Goal: Task Accomplishment & Management: Use online tool/utility

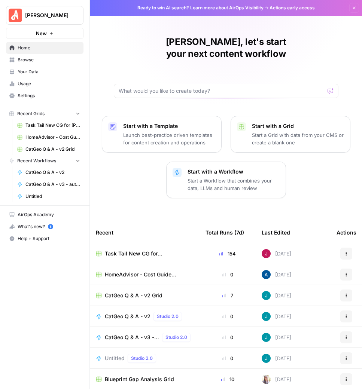
click at [156, 250] on span "Task Tail New CG for [PERSON_NAME] Grid" at bounding box center [149, 253] width 89 height 7
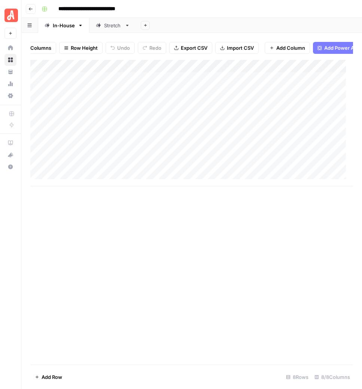
scroll to position [0, 172]
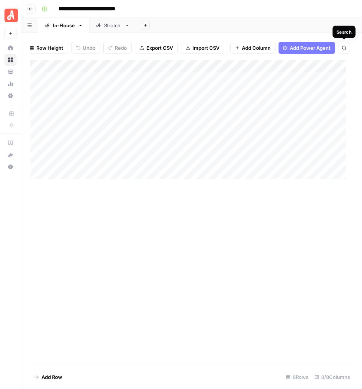
click at [346, 48] on icon "button" at bounding box center [344, 48] width 4 height 4
type input "**********"
click at [304, 74] on input "**********" at bounding box center [274, 69] width 82 height 9
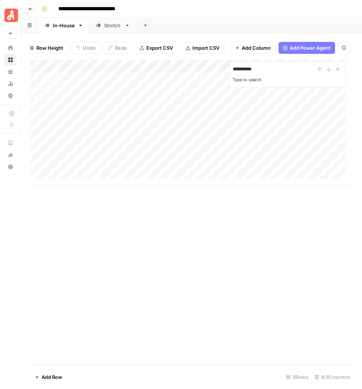
type input "**********"
click at [108, 22] on div "Stretch" at bounding box center [113, 25] width 18 height 7
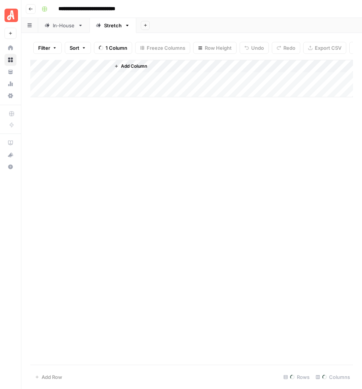
click at [109, 25] on div "Stretch" at bounding box center [113, 25] width 18 height 7
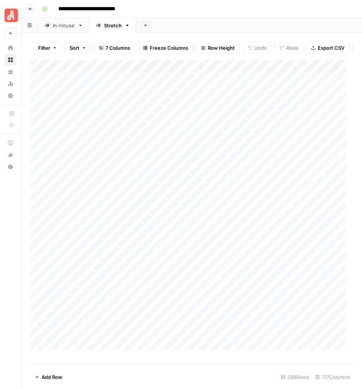
scroll to position [0, 171]
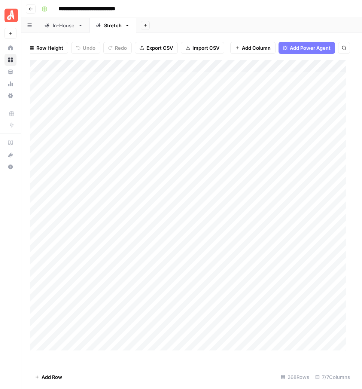
click at [346, 48] on span "Search" at bounding box center [346, 48] width 0 height 0
type input "**********"
click at [330, 72] on icon "Next Result" at bounding box center [329, 69] width 6 height 6
click at [286, 351] on div "Add Column" at bounding box center [191, 209] width 323 height 298
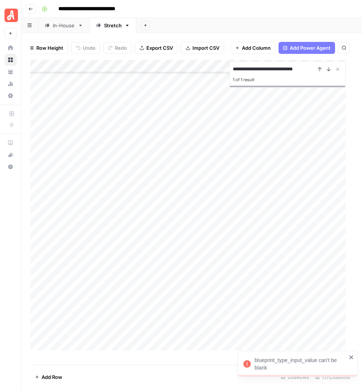
click at [353, 355] on icon "close" at bounding box center [351, 357] width 5 height 6
click at [249, 350] on div "Add Column" at bounding box center [191, 209] width 323 height 298
click at [241, 354] on div "Add Column" at bounding box center [191, 209] width 323 height 298
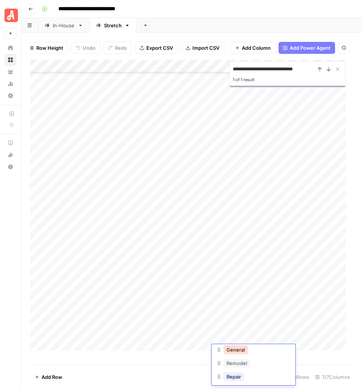
scroll to position [47, 0]
click at [235, 360] on button "Repair" at bounding box center [233, 360] width 21 height 9
click at [323, 351] on div "Add Column" at bounding box center [191, 209] width 323 height 298
drag, startPoint x: 344, startPoint y: 46, endPoint x: 343, endPoint y: 50, distance: 4.0
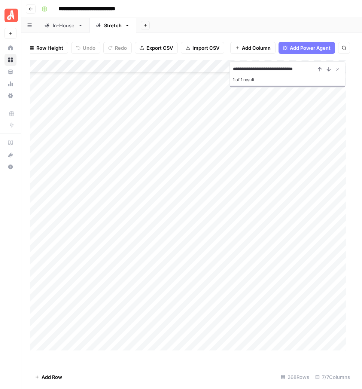
click at [345, 46] on icon "button" at bounding box center [344, 48] width 4 height 4
click at [342, 50] on button "Search" at bounding box center [344, 48] width 12 height 12
click at [326, 72] on icon "Next Result" at bounding box center [329, 69] width 6 height 6
click at [236, 257] on div "Add Column" at bounding box center [191, 209] width 323 height 298
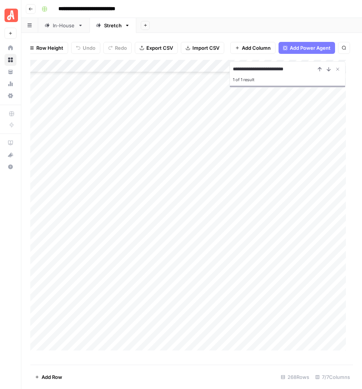
click at [234, 257] on div "Add Column" at bounding box center [191, 209] width 323 height 298
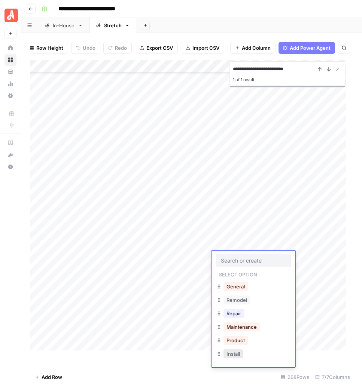
click at [234, 355] on button "Install" at bounding box center [232, 354] width 19 height 9
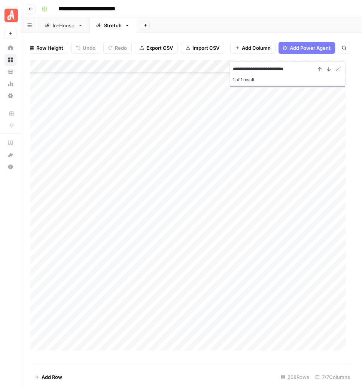
click at [324, 258] on div "Add Column" at bounding box center [191, 209] width 323 height 298
click at [303, 74] on input "**********" at bounding box center [274, 69] width 82 height 9
paste input "*********"
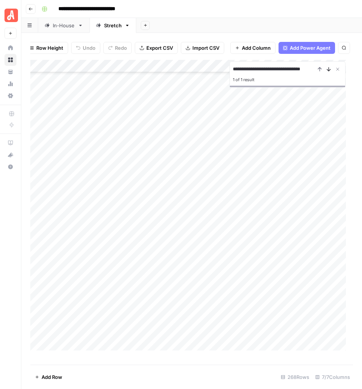
click at [328, 72] on icon "Next Result" at bounding box center [329, 69] width 6 height 6
click at [225, 235] on div "Add Column" at bounding box center [191, 209] width 323 height 298
click at [230, 234] on div "Add Column" at bounding box center [191, 209] width 323 height 298
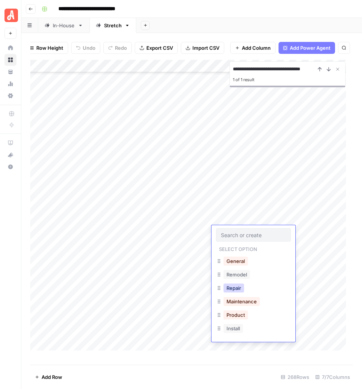
click at [234, 288] on button "Repair" at bounding box center [233, 288] width 21 height 9
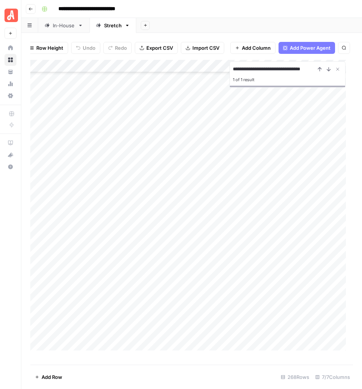
click at [225, 234] on div "Add Column" at bounding box center [191, 209] width 323 height 298
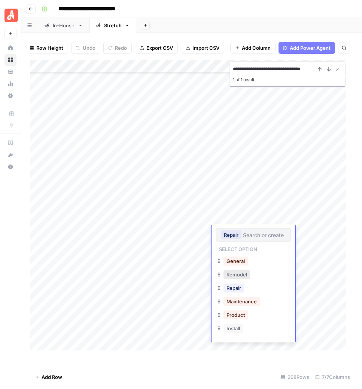
click at [234, 277] on button "Remodel" at bounding box center [236, 274] width 27 height 9
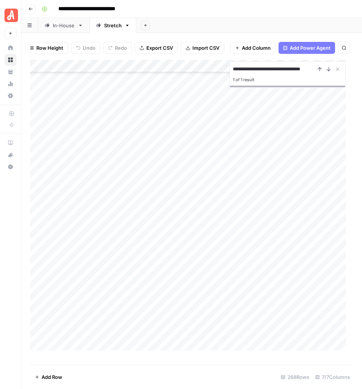
click at [324, 230] on div "Add Column" at bounding box center [191, 209] width 323 height 298
click at [297, 74] on input "**********" at bounding box center [274, 69] width 82 height 9
paste input
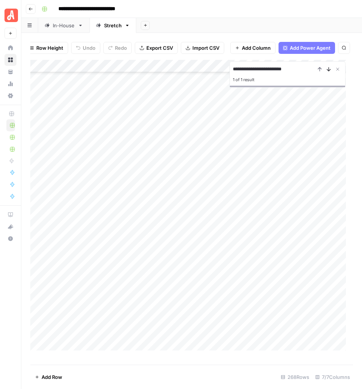
click at [326, 72] on icon "Next Result" at bounding box center [329, 69] width 6 height 6
click at [236, 178] on div "Add Column" at bounding box center [191, 209] width 323 height 298
click at [230, 180] on div "Add Column" at bounding box center [191, 209] width 323 height 298
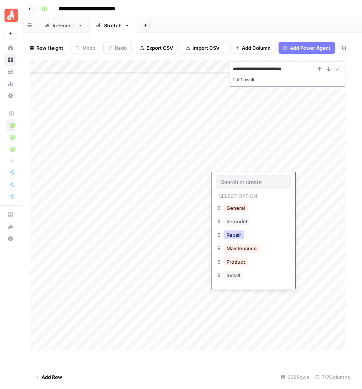
click at [234, 232] on button "Repair" at bounding box center [233, 235] width 21 height 9
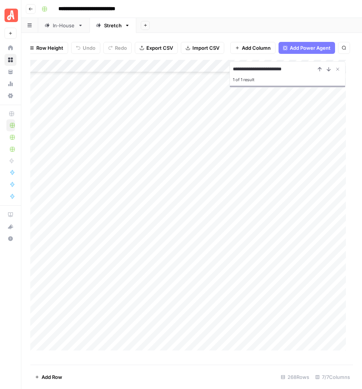
click at [322, 178] on div "Add Column" at bounding box center [191, 209] width 323 height 298
click at [288, 74] on input "**********" at bounding box center [274, 69] width 82 height 9
paste input "****"
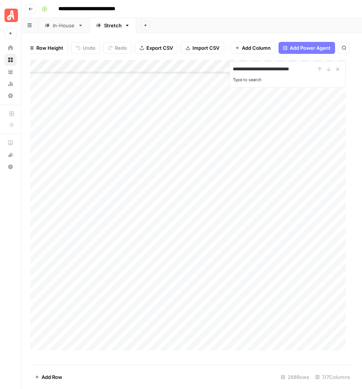
click at [329, 74] on div "**********" at bounding box center [287, 69] width 109 height 9
drag, startPoint x: 312, startPoint y: 74, endPoint x: 302, endPoint y: 75, distance: 9.8
click at [302, 74] on input "**********" at bounding box center [274, 69] width 82 height 9
click at [288, 74] on input "**********" at bounding box center [274, 69] width 82 height 9
drag, startPoint x: 276, startPoint y: 77, endPoint x: 221, endPoint y: 77, distance: 54.6
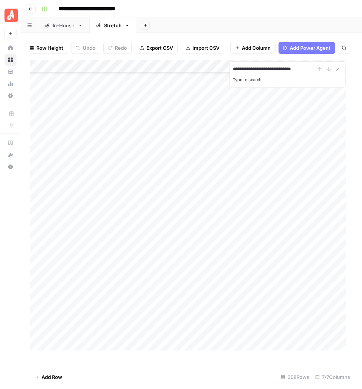
click at [222, 77] on div "**********" at bounding box center [191, 212] width 323 height 305
type input "*"
click at [342, 49] on icon "button" at bounding box center [344, 48] width 4 height 4
click at [346, 45] on button "Search" at bounding box center [344, 48] width 12 height 12
click at [328, 71] on icon "Next Result" at bounding box center [328, 69] width 3 height 4
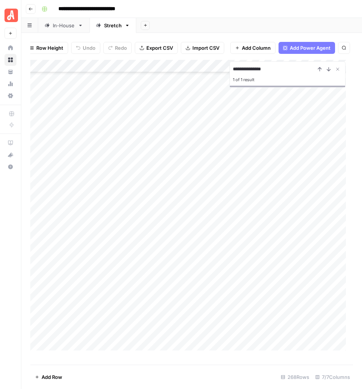
scroll to position [2542, 0]
click at [247, 306] on div "Add Column" at bounding box center [191, 209] width 323 height 298
click at [237, 306] on div "Add Column" at bounding box center [191, 209] width 323 height 298
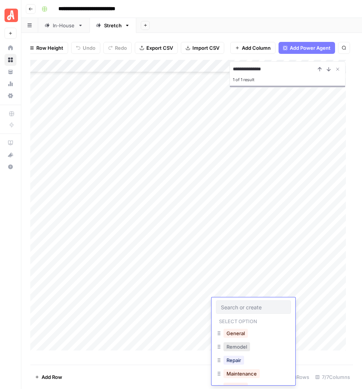
click at [234, 346] on button "Remodel" at bounding box center [236, 346] width 27 height 9
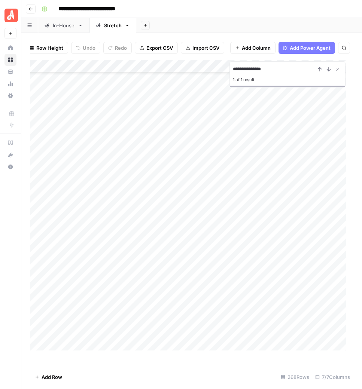
click at [325, 304] on div "Add Column" at bounding box center [191, 209] width 323 height 298
click at [299, 74] on input "**********" at bounding box center [274, 69] width 82 height 9
paste input
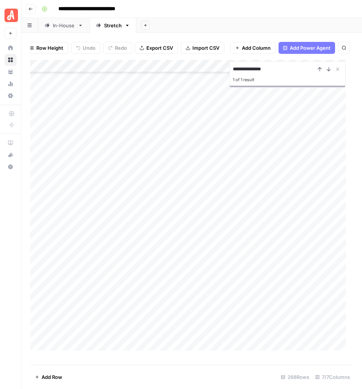
click at [229, 277] on div "Add Column" at bounding box center [191, 209] width 323 height 298
click at [238, 276] on div "Add Column" at bounding box center [191, 209] width 323 height 298
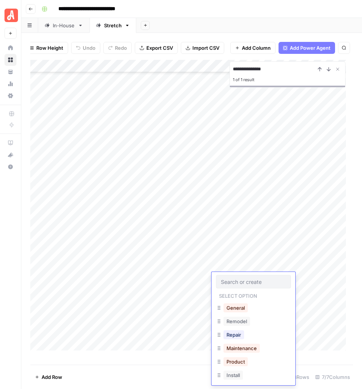
click at [241, 314] on div "General" at bounding box center [253, 308] width 75 height 13
click at [235, 309] on button "General" at bounding box center [235, 308] width 24 height 9
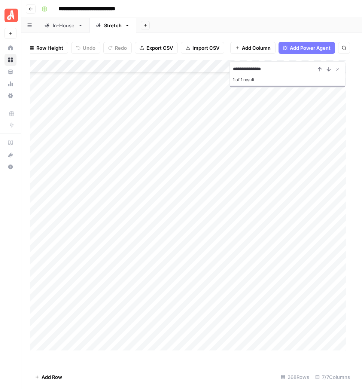
click at [326, 275] on div "Add Column" at bounding box center [191, 209] width 323 height 298
click at [292, 74] on input "**********" at bounding box center [274, 69] width 82 height 9
paste input "****"
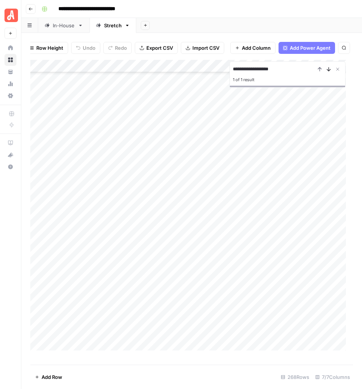
click at [327, 72] on icon "Next Result" at bounding box center [329, 69] width 6 height 6
click at [234, 304] on div "Add Column" at bounding box center [191, 209] width 323 height 298
click at [230, 305] on div "Add Column" at bounding box center [191, 209] width 323 height 298
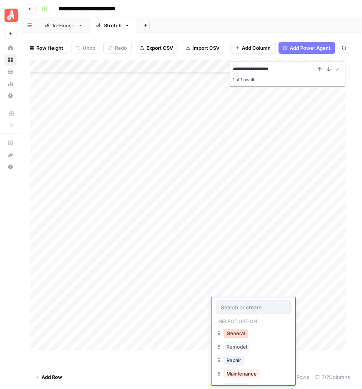
click at [237, 333] on button "General" at bounding box center [235, 333] width 24 height 9
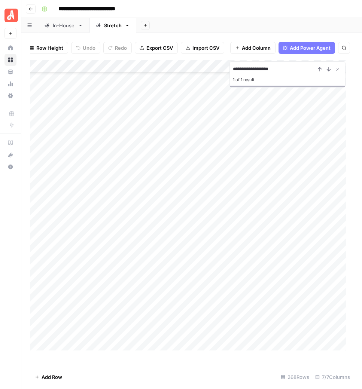
click at [324, 303] on div "Add Column" at bounding box center [191, 209] width 323 height 298
click at [227, 327] on div "Add Column" at bounding box center [191, 209] width 323 height 298
click at [229, 330] on div "Add Column" at bounding box center [191, 209] width 323 height 298
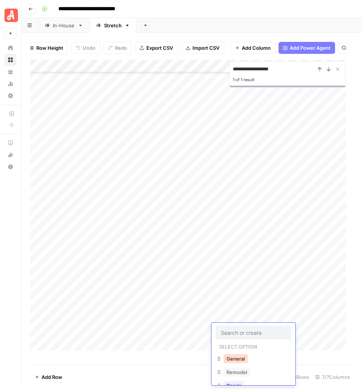
click at [237, 358] on button "General" at bounding box center [235, 358] width 24 height 9
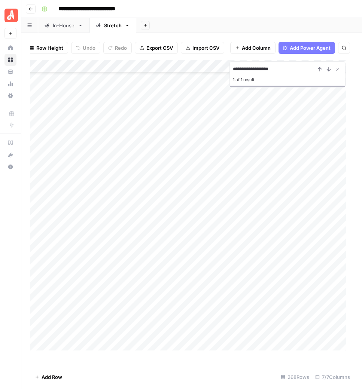
click at [324, 326] on div "Add Column" at bounding box center [191, 209] width 323 height 298
drag, startPoint x: -27, startPoint y: 245, endPoint x: -243, endPoint y: 140, distance: 240.4
click at [0, 140] on html "**********" at bounding box center [181, 194] width 362 height 389
click at [288, 73] on input "**********" at bounding box center [274, 69] width 82 height 9
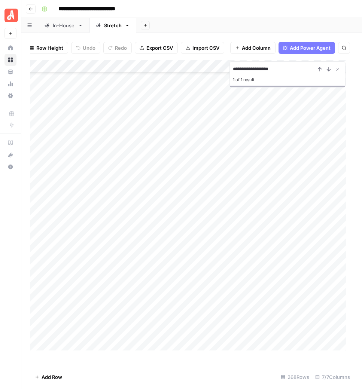
click at [288, 73] on input "**********" at bounding box center [274, 69] width 82 height 9
paste input "**********"
type input "**********"
click at [171, 263] on div "Add Column" at bounding box center [191, 209] width 323 height 298
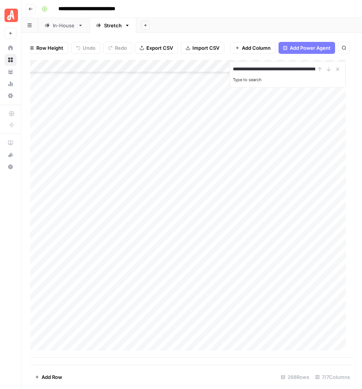
click at [323, 261] on div "Add Column" at bounding box center [191, 209] width 323 height 298
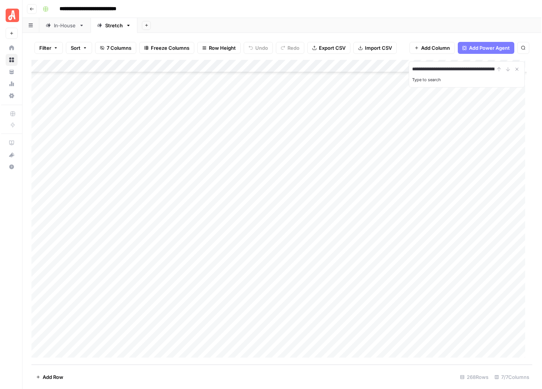
scroll to position [3137, 0]
click at [361, 261] on div "Add Column" at bounding box center [281, 212] width 503 height 305
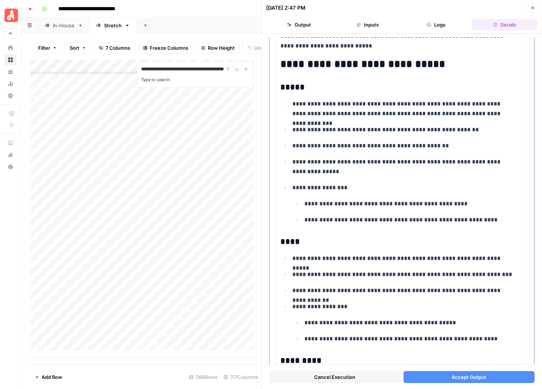
scroll to position [515, 0]
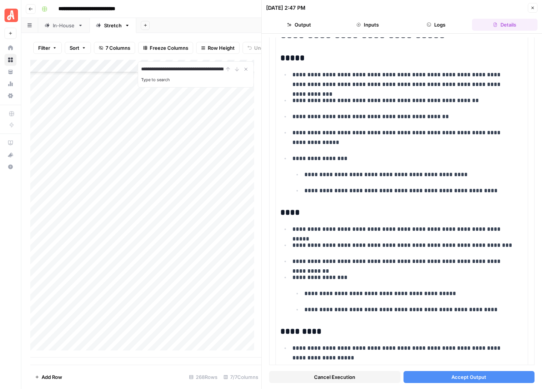
click at [362, 381] on span "Accept Output" at bounding box center [468, 377] width 35 height 7
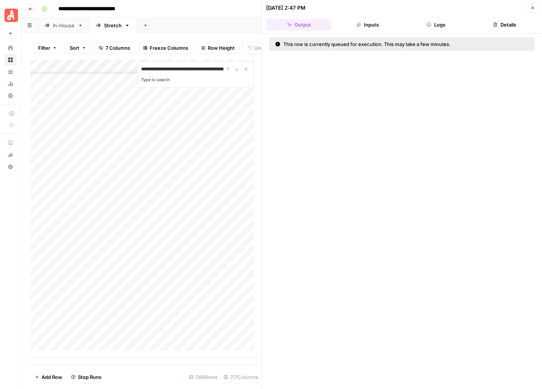
click at [362, 10] on button "Close" at bounding box center [533, 8] width 10 height 10
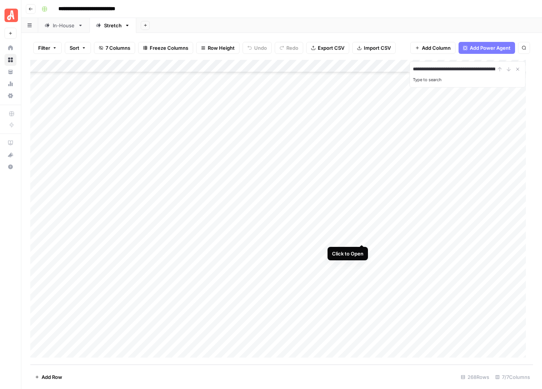
click at [361, 236] on div "Add Column" at bounding box center [281, 212] width 503 height 305
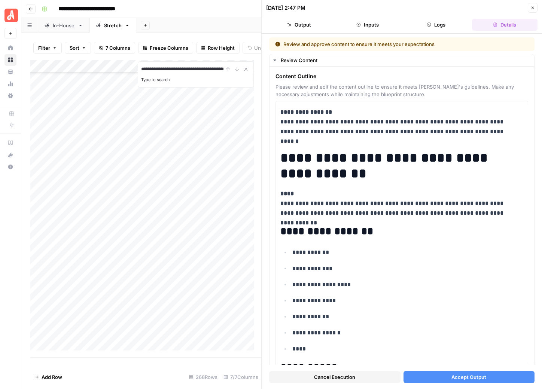
click at [362, 380] on span "Accept Output" at bounding box center [468, 377] width 35 height 7
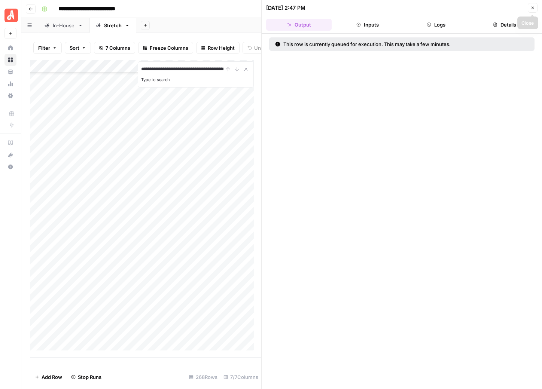
click at [362, 6] on icon "button" at bounding box center [532, 8] width 4 height 4
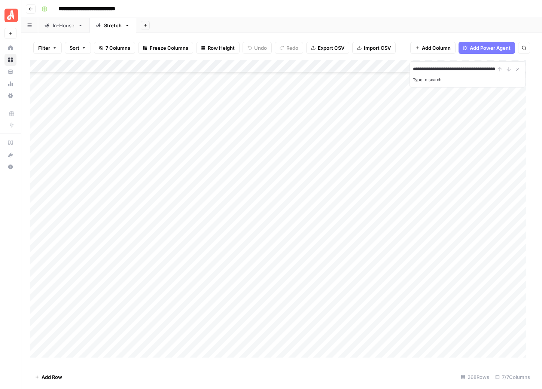
scroll to position [2623, 0]
click at [362, 217] on div "Add Column" at bounding box center [281, 212] width 503 height 305
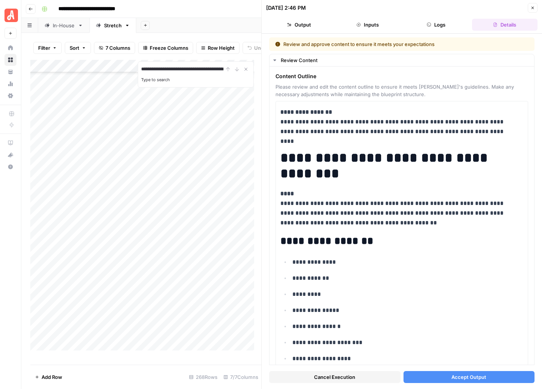
click at [362, 378] on span "Accept Output" at bounding box center [468, 377] width 35 height 7
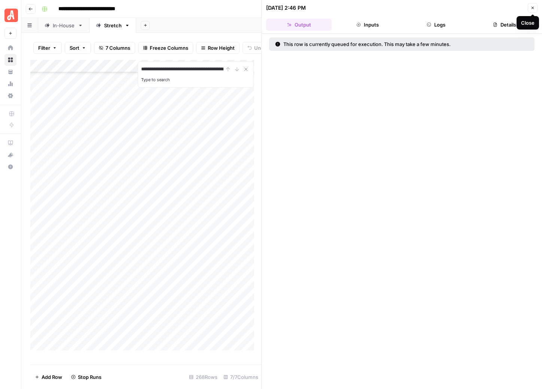
click at [362, 10] on button "Close" at bounding box center [533, 8] width 10 height 10
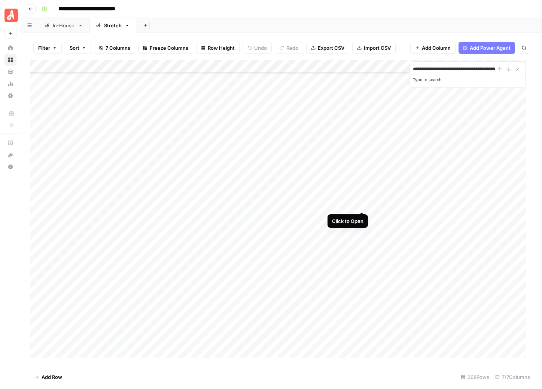
click at [360, 202] on div "Add Column" at bounding box center [281, 212] width 503 height 305
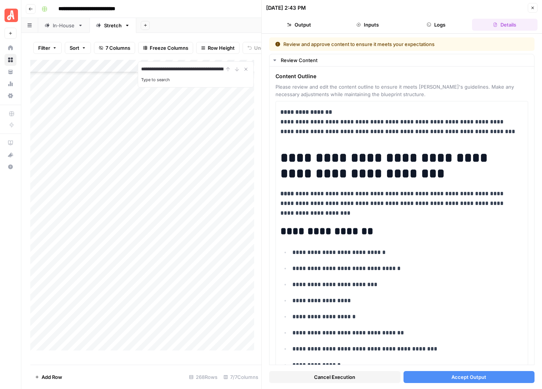
click at [362, 378] on span "Accept Output" at bounding box center [468, 377] width 35 height 7
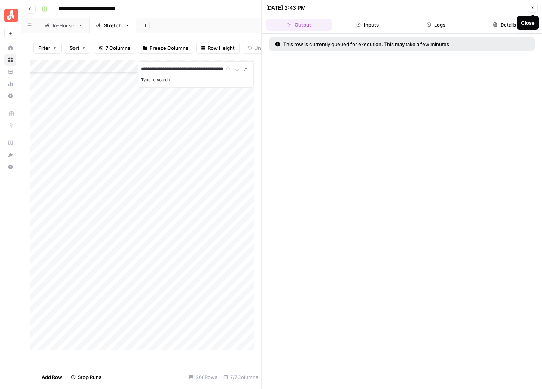
click at [362, 11] on button "Close" at bounding box center [533, 8] width 10 height 10
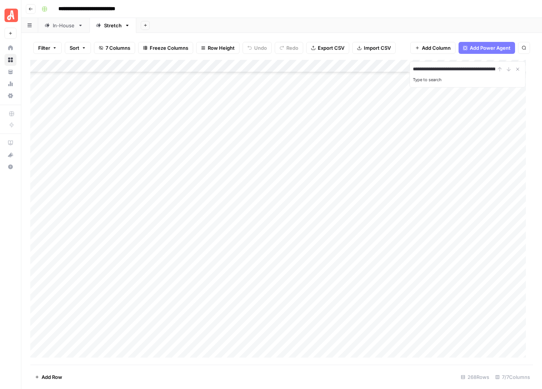
click at [362, 192] on div "Add Column" at bounding box center [281, 212] width 503 height 305
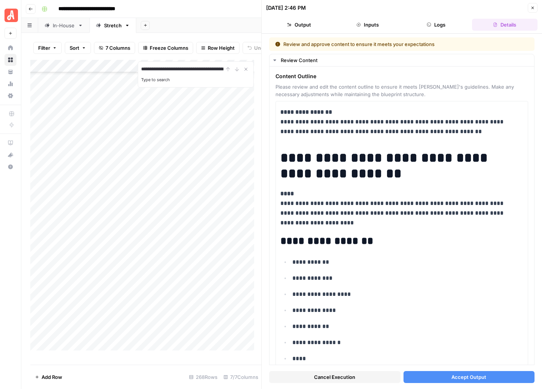
click at [362, 375] on span "Accept Output" at bounding box center [468, 377] width 35 height 7
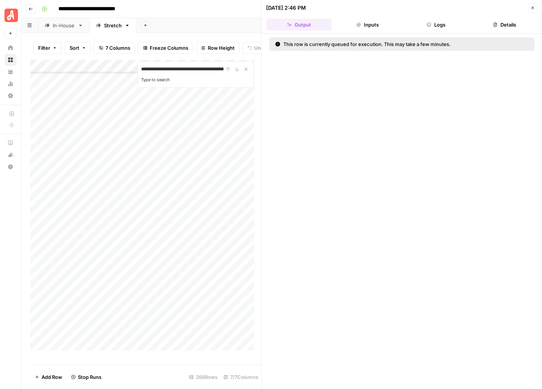
click at [362, 9] on icon "button" at bounding box center [532, 8] width 4 height 4
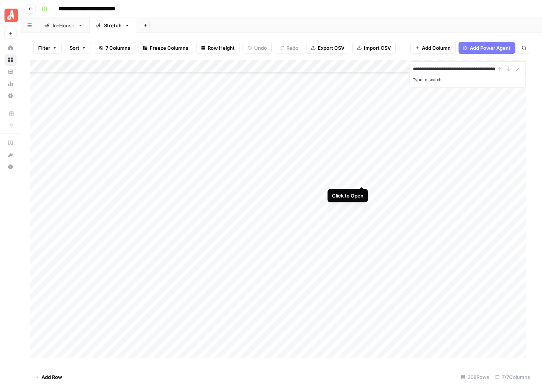
click at [362, 176] on div "Add Column" at bounding box center [281, 212] width 503 height 305
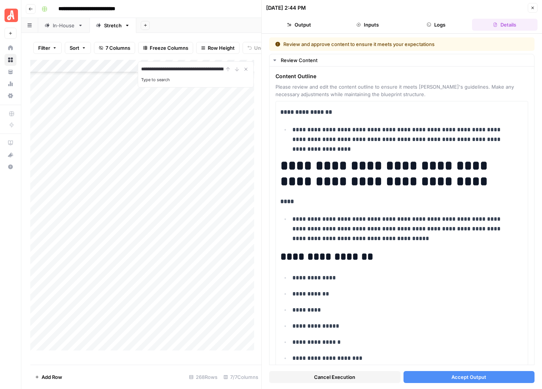
click at [362, 380] on span "Accept Output" at bounding box center [468, 377] width 35 height 7
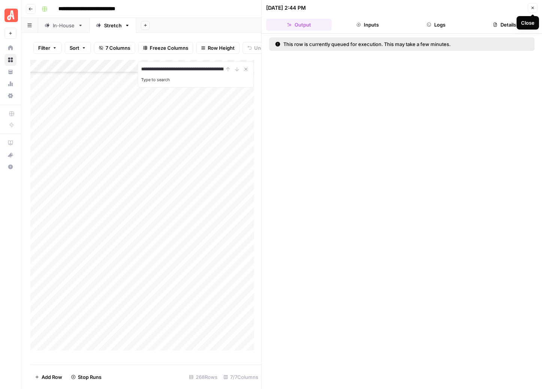
click at [362, 8] on icon "button" at bounding box center [532, 8] width 4 height 4
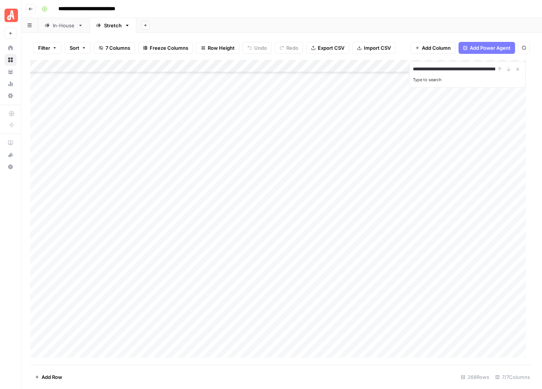
scroll to position [2482, 0]
click at [361, 194] on div "Add Column" at bounding box center [281, 212] width 503 height 305
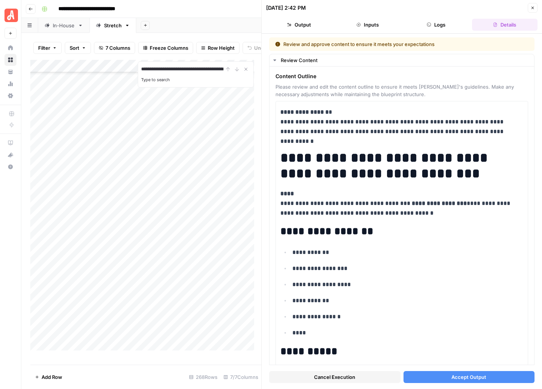
click at [362, 375] on span "Accept Output" at bounding box center [468, 377] width 35 height 7
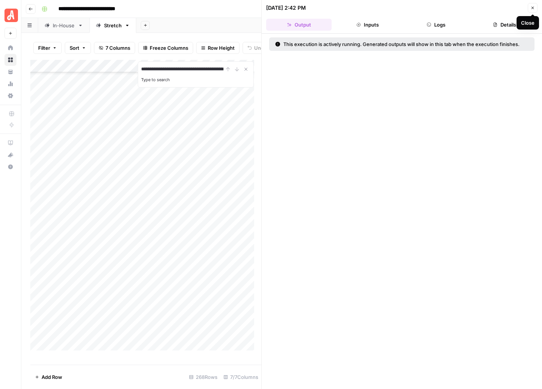
click at [362, 11] on button "Close" at bounding box center [533, 8] width 10 height 10
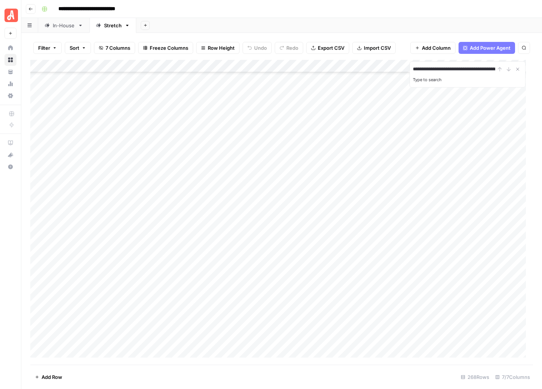
scroll to position [3137, 0]
click at [361, 262] on div "Add Column" at bounding box center [281, 212] width 503 height 305
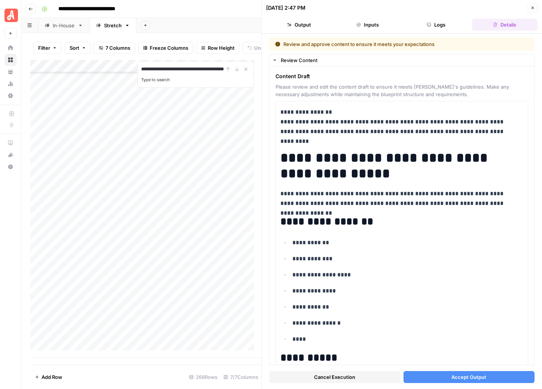
click at [362, 380] on span "Accept Output" at bounding box center [468, 377] width 35 height 7
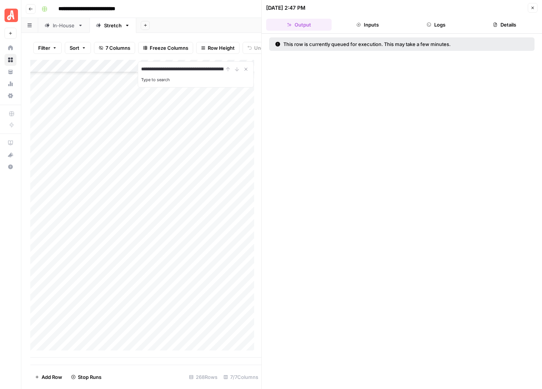
click at [362, 7] on icon "button" at bounding box center [532, 8] width 4 height 4
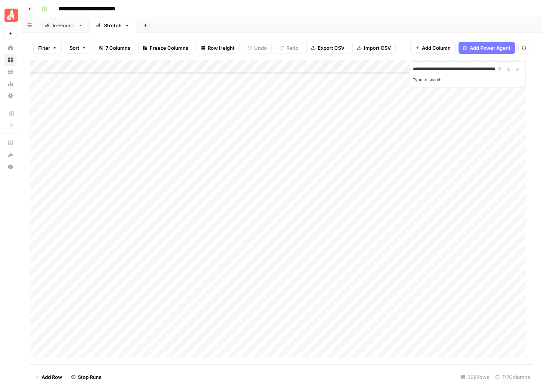
click at [361, 237] on div "Add Column" at bounding box center [281, 212] width 503 height 305
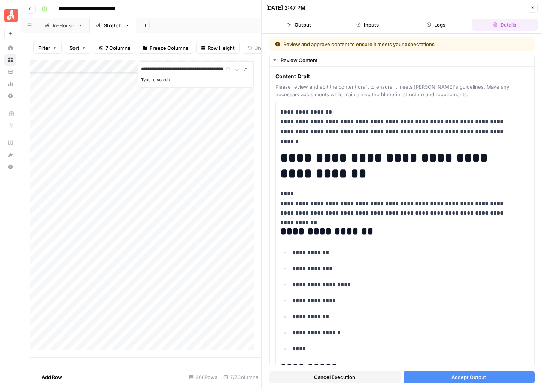
click at [362, 377] on button "Accept Output" at bounding box center [468, 377] width 131 height 12
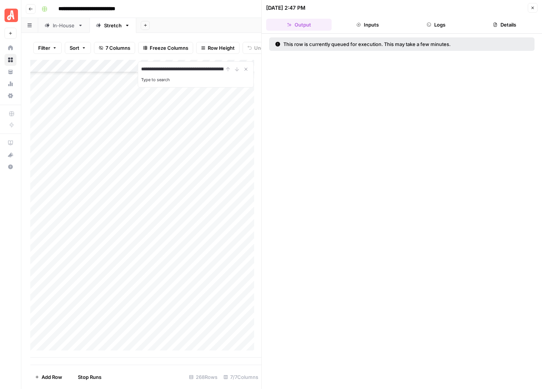
click at [362, 7] on icon "button" at bounding box center [532, 8] width 4 height 4
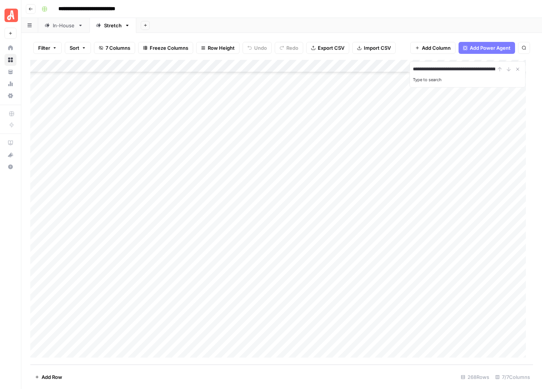
click at [362, 261] on div "Add Column" at bounding box center [281, 212] width 503 height 305
click at [362, 237] on div "Add Column" at bounding box center [281, 212] width 503 height 305
click at [362, 49] on icon "button" at bounding box center [524, 48] width 4 height 4
click at [362, 42] on button "Search" at bounding box center [524, 48] width 12 height 12
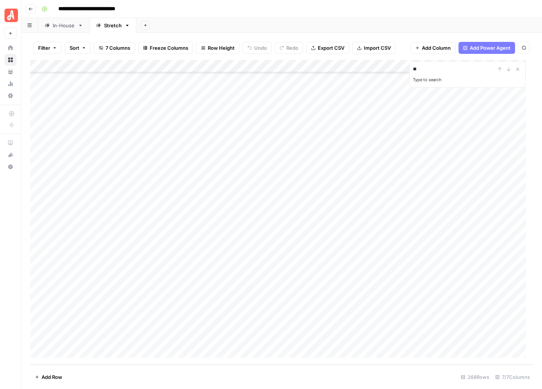
type input "*"
click at [362, 68] on icon "Next Result" at bounding box center [509, 69] width 6 height 6
click at [362, 172] on div "Add Column" at bounding box center [281, 212] width 503 height 305
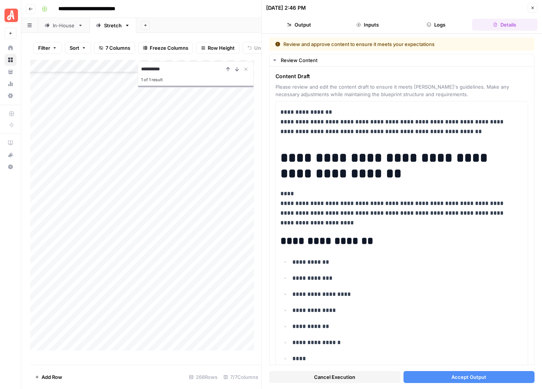
click at [362, 380] on button "Accept Output" at bounding box center [468, 377] width 131 height 12
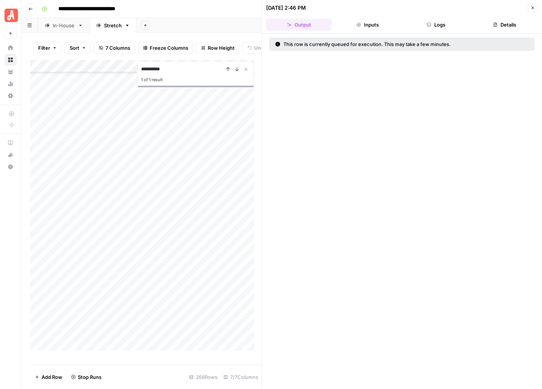
click at [362, 8] on button "Close" at bounding box center [533, 8] width 10 height 10
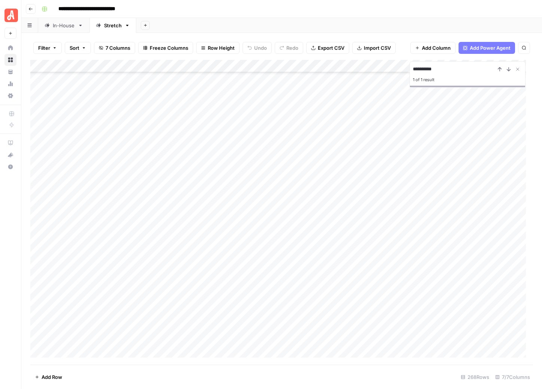
click at [360, 183] on div "Add Column" at bounding box center [281, 212] width 503 height 305
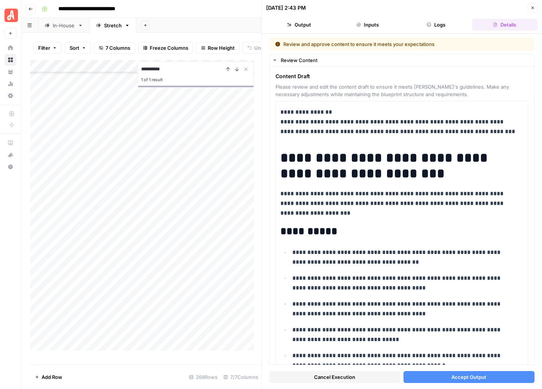
click at [362, 375] on span "Accept Output" at bounding box center [468, 377] width 35 height 7
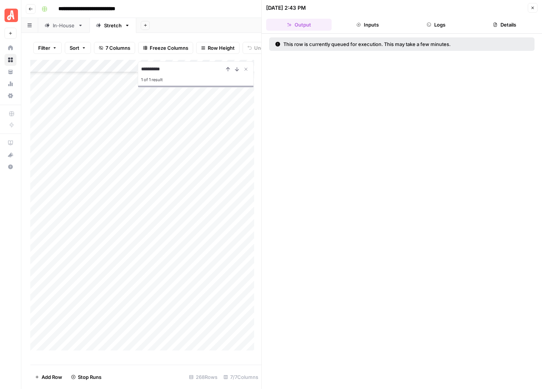
click at [362, 8] on button "Close" at bounding box center [533, 8] width 10 height 10
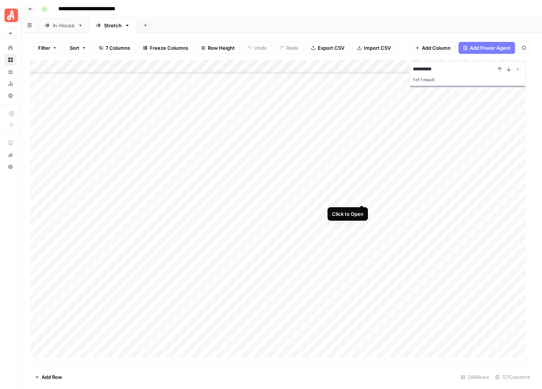
click at [359, 197] on div "Add Column" at bounding box center [281, 212] width 503 height 305
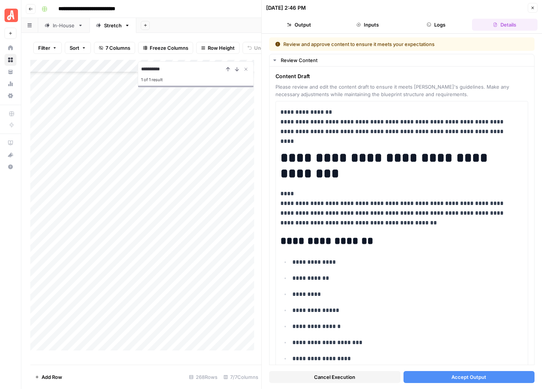
click at [362, 380] on button "Accept Output" at bounding box center [468, 377] width 131 height 12
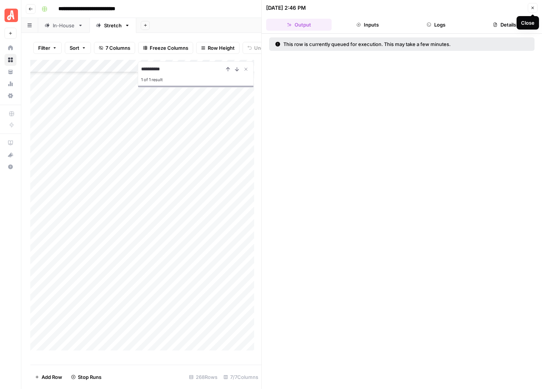
click at [362, 10] on icon "button" at bounding box center [532, 8] width 4 height 4
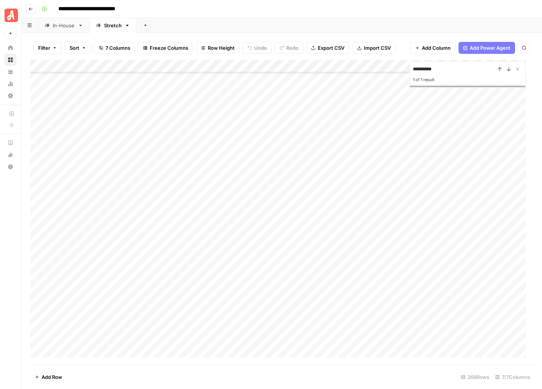
click at [342, 158] on div "Add Column" at bounding box center [281, 212] width 503 height 305
click at [362, 157] on div "Add Column" at bounding box center [281, 212] width 503 height 305
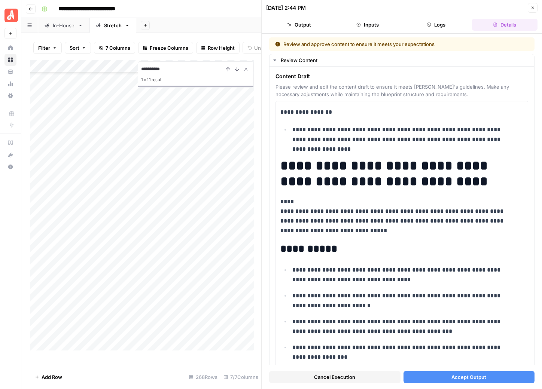
click at [362, 379] on span "Accept Output" at bounding box center [468, 377] width 35 height 7
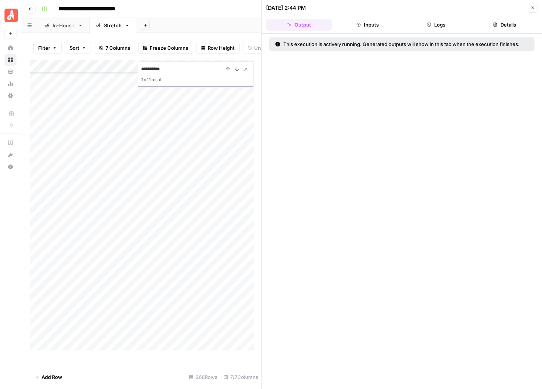
click at [362, 9] on icon "button" at bounding box center [532, 8] width 4 height 4
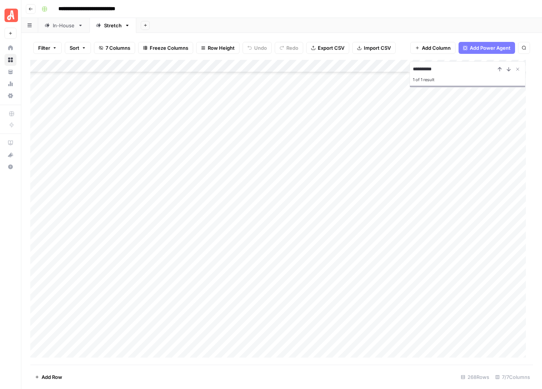
scroll to position [2455, 0]
click at [362, 219] on div "Add Column" at bounding box center [281, 212] width 503 height 305
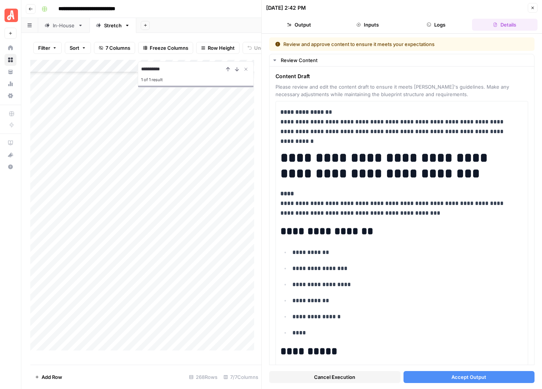
click at [362, 383] on button "Accept Output" at bounding box center [468, 377] width 131 height 12
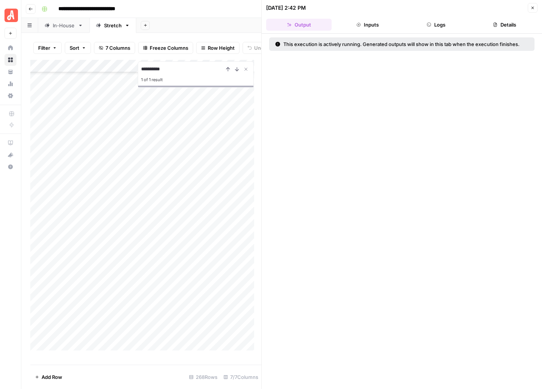
click at [362, 7] on icon "button" at bounding box center [532, 8] width 4 height 4
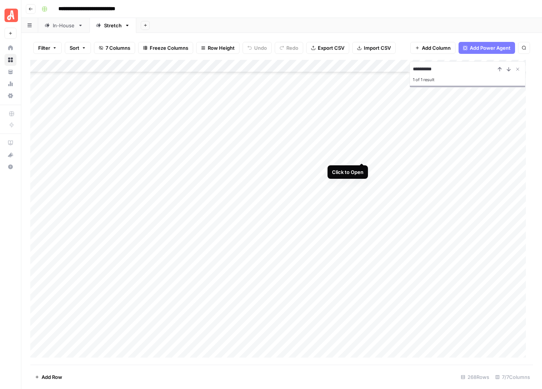
click at [362, 155] on div "Add Column" at bounding box center [281, 212] width 503 height 305
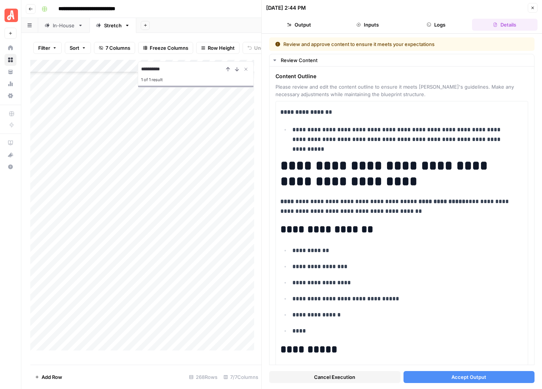
click at [362, 377] on span "Accept Output" at bounding box center [468, 377] width 35 height 7
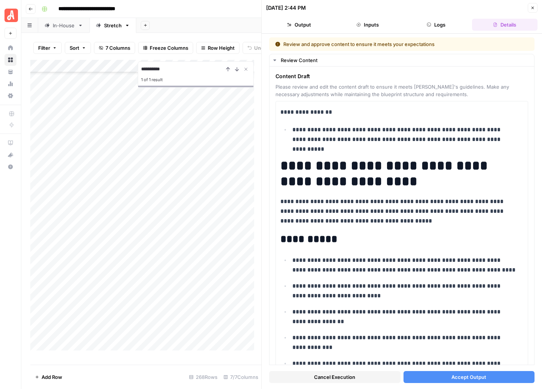
click at [362, 379] on span "Accept Output" at bounding box center [468, 377] width 35 height 7
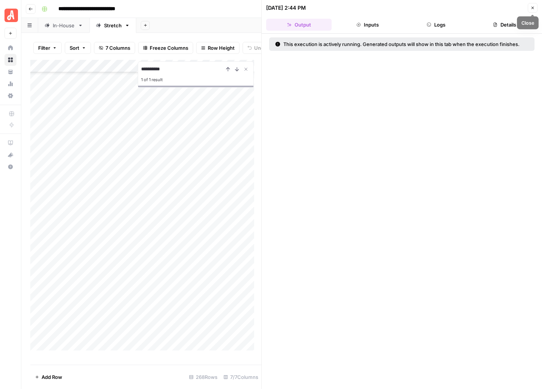
click at [362, 9] on icon "button" at bounding box center [532, 8] width 4 height 4
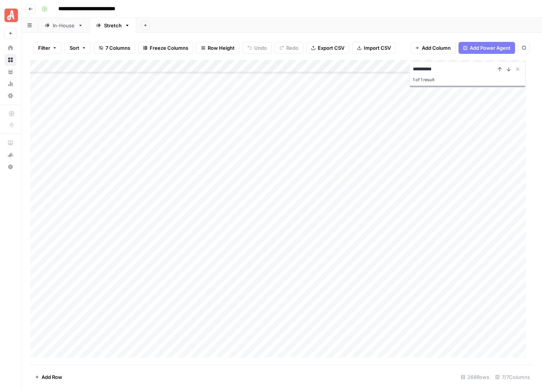
scroll to position [3137, 0]
click at [362, 73] on input "**********" at bounding box center [454, 69] width 82 height 9
paste input "**********"
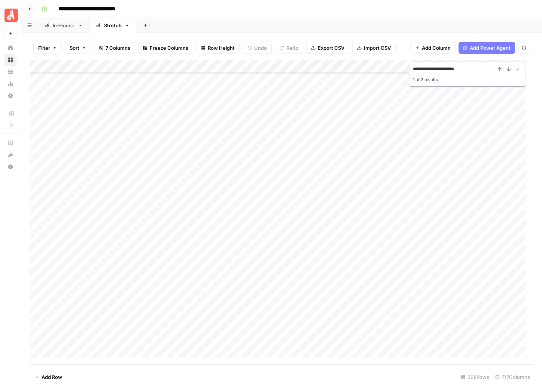
click at [362, 262] on div "Add Column" at bounding box center [281, 212] width 503 height 305
click at [362, 263] on div "Add Column" at bounding box center [281, 212] width 503 height 305
click at [362, 69] on input "**********" at bounding box center [454, 69] width 82 height 9
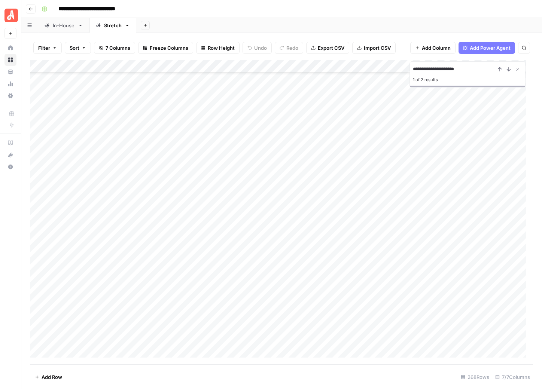
paste input
click at [362, 237] on div "Add Column" at bounding box center [281, 212] width 503 height 305
click at [362, 67] on input "**********" at bounding box center [454, 69] width 82 height 9
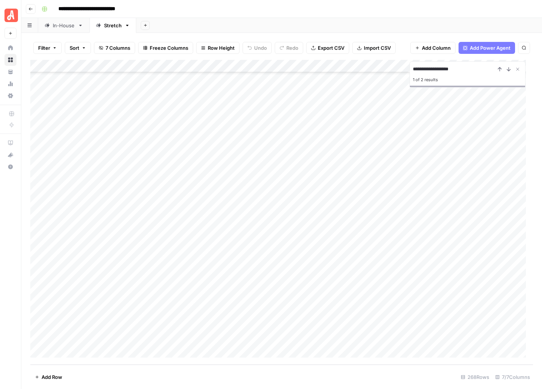
paste input
click at [362, 146] on div "Add Column" at bounding box center [281, 212] width 503 height 305
click at [362, 73] on input "**********" at bounding box center [454, 69] width 82 height 9
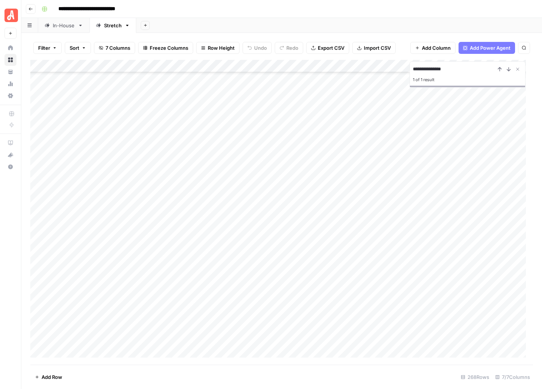
click at [362, 73] on input "**********" at bounding box center [454, 69] width 82 height 9
paste input
click at [362, 170] on div "Add Column" at bounding box center [281, 212] width 503 height 305
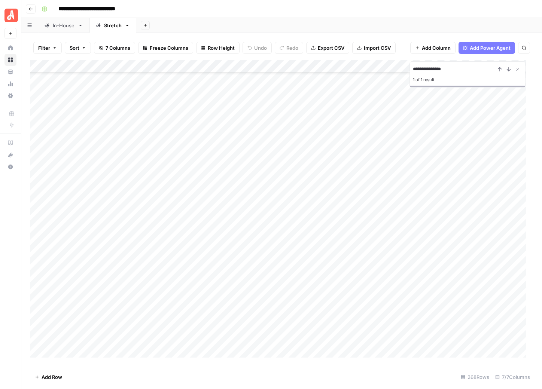
click at [362, 71] on input "**********" at bounding box center [454, 69] width 82 height 9
paste input "**********"
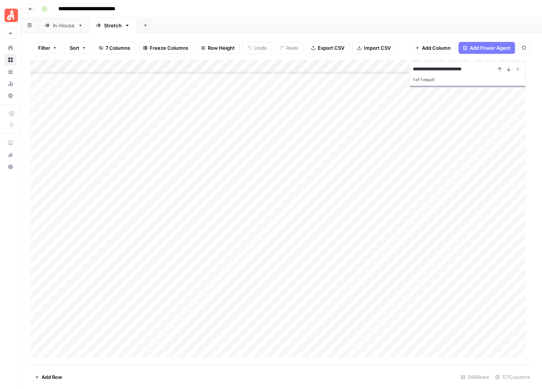
click at [362, 268] on div "Add Column" at bounding box center [281, 212] width 503 height 305
click at [362, 269] on div "Add Column" at bounding box center [281, 212] width 503 height 305
click at [362, 72] on input "**********" at bounding box center [454, 69] width 82 height 9
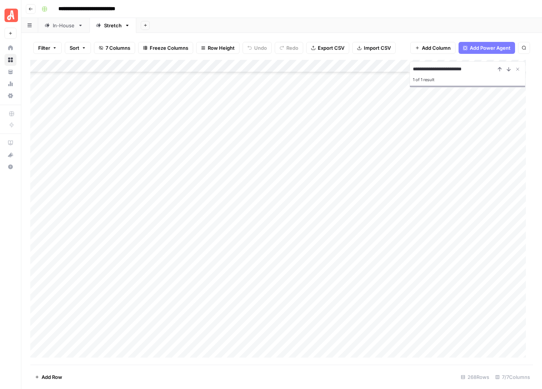
paste input "**********"
click at [362, 70] on icon "Next Result" at bounding box center [509, 69] width 6 height 6
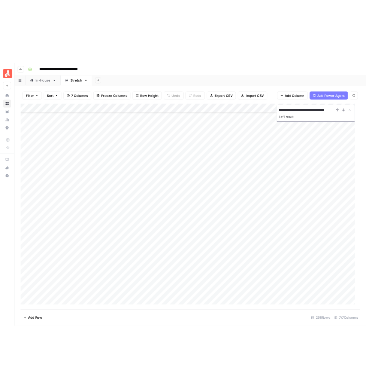
scroll to position [2544, 0]
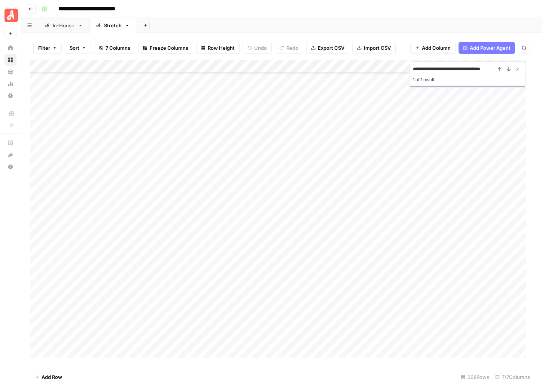
click at [362, 257] on div "Add Column" at bounding box center [281, 212] width 503 height 305
click at [362, 258] on div "Add Column" at bounding box center [281, 212] width 503 height 305
click at [362, 69] on input "**********" at bounding box center [454, 69] width 82 height 9
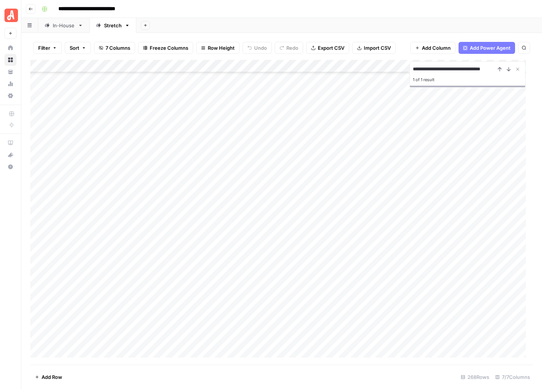
paste input
click at [362, 283] on div "Add Column" at bounding box center [281, 212] width 503 height 305
click at [362, 286] on div "Add Column" at bounding box center [281, 212] width 503 height 305
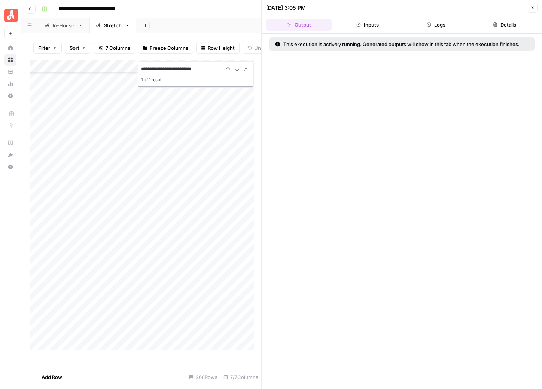
click at [362, 10] on button "Close" at bounding box center [533, 8] width 10 height 10
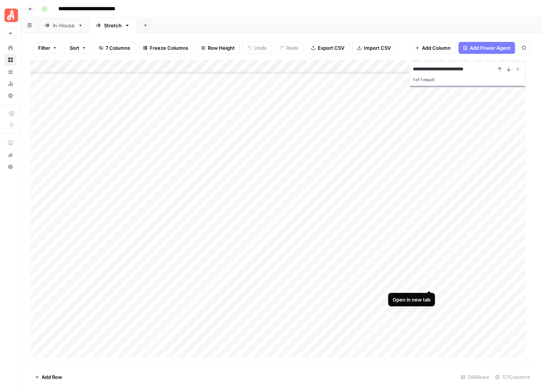
click at [362, 282] on div "Add Column" at bounding box center [281, 212] width 503 height 305
click at [362, 68] on input "**********" at bounding box center [454, 69] width 82 height 9
paste input "*****"
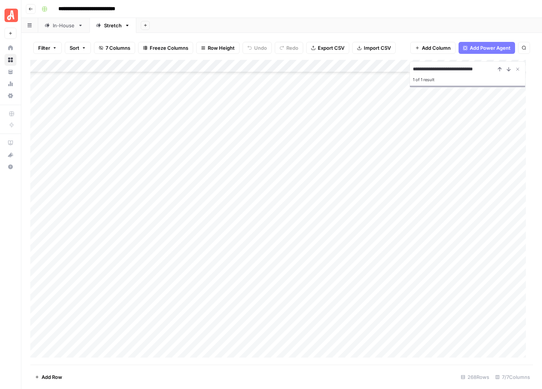
click at [362, 128] on div "Add Column" at bounding box center [281, 212] width 503 height 305
click at [362, 130] on div "Add Column" at bounding box center [281, 212] width 503 height 305
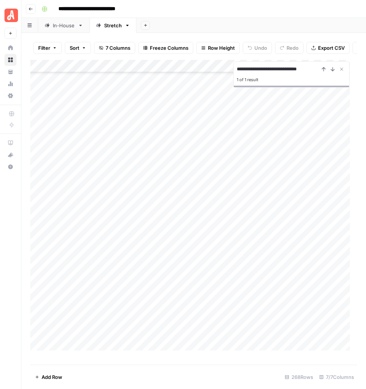
scroll to position [0, 168]
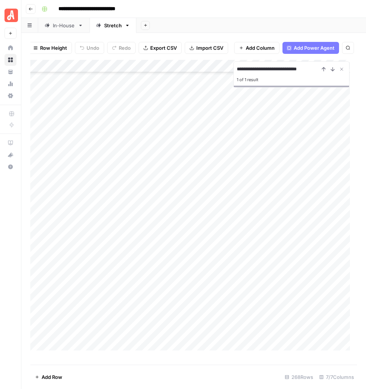
click at [281, 74] on input "**********" at bounding box center [278, 69] width 82 height 9
paste input "*"
type input "**********"
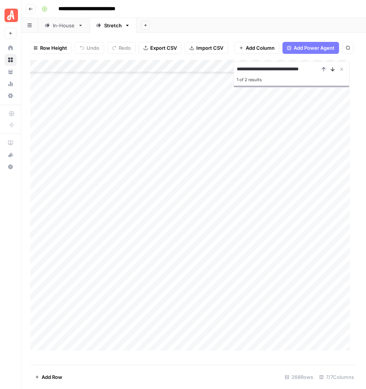
click at [330, 72] on icon "Next Result" at bounding box center [332, 69] width 6 height 6
click at [268, 224] on div "Add Column" at bounding box center [193, 209] width 326 height 298
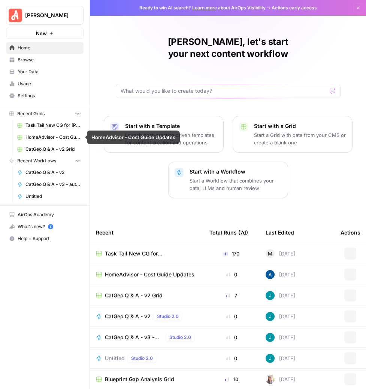
click at [47, 125] on span "Task Tail New CG for [PERSON_NAME] Grid" at bounding box center [52, 125] width 55 height 7
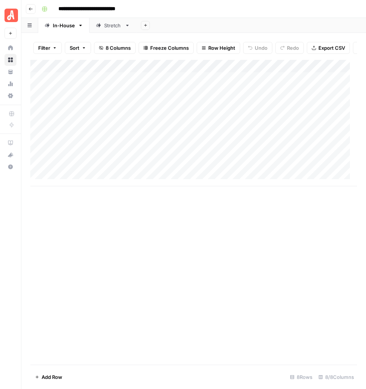
click at [111, 29] on link "Stretch" at bounding box center [112, 25] width 47 height 15
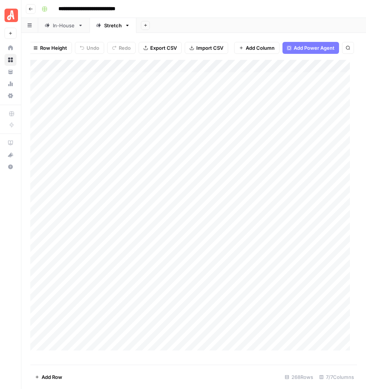
click at [345, 48] on icon "button" at bounding box center [347, 48] width 4 height 4
click at [329, 72] on icon "Next Result" at bounding box center [332, 69] width 6 height 6
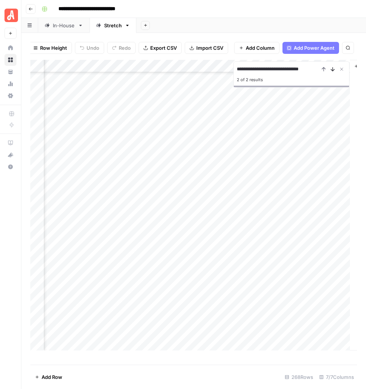
click at [329, 72] on icon "Next Result" at bounding box center [332, 69] width 6 height 6
click at [294, 256] on div "Add Column" at bounding box center [193, 209] width 326 height 298
click at [292, 74] on input "**********" at bounding box center [278, 69] width 82 height 9
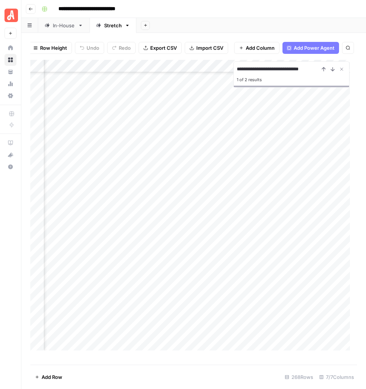
click at [292, 74] on input "**********" at bounding box center [278, 69] width 82 height 9
paste input
type input "**********"
click at [128, 323] on div "Add Column" at bounding box center [193, 209] width 326 height 298
click at [317, 320] on div "Add Column" at bounding box center [193, 209] width 326 height 298
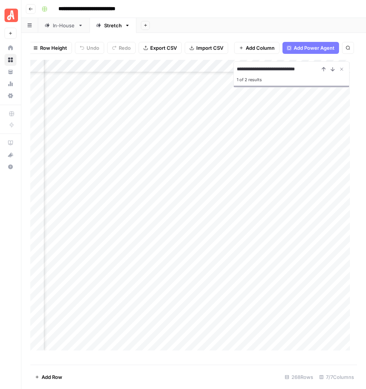
scroll to position [1126, 210]
click at [218, 320] on div "Add Column" at bounding box center [193, 209] width 326 height 298
click at [329, 320] on div "Add Column" at bounding box center [193, 209] width 326 height 298
click at [329, 258] on div "Add Column" at bounding box center [193, 209] width 326 height 298
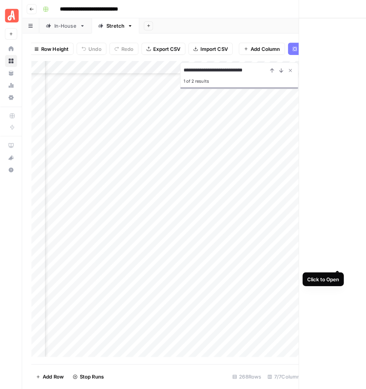
scroll to position [0, 159]
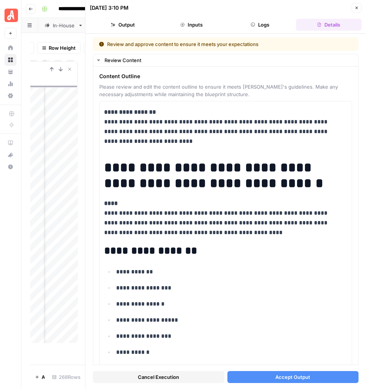
click at [293, 378] on span "Accept Output" at bounding box center [292, 377] width 35 height 7
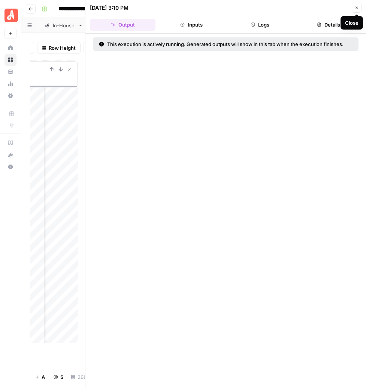
click at [358, 7] on icon "button" at bounding box center [356, 8] width 4 height 4
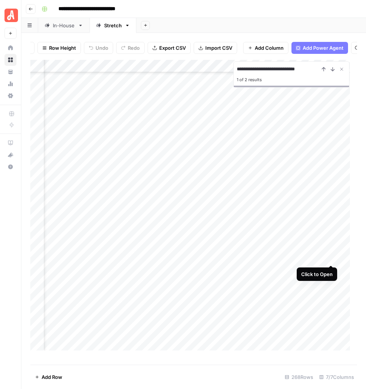
click at [330, 258] on div "Add Column" at bounding box center [193, 209] width 326 height 298
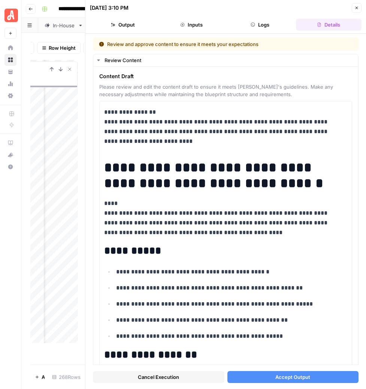
click at [311, 376] on button "Accept Output" at bounding box center [292, 377] width 131 height 12
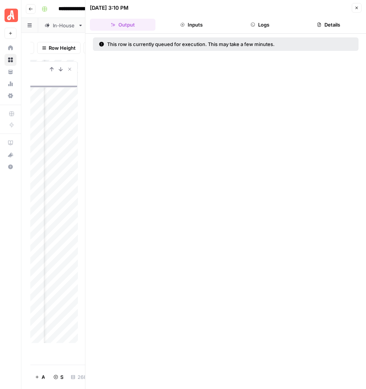
click at [357, 6] on icon "button" at bounding box center [356, 8] width 4 height 4
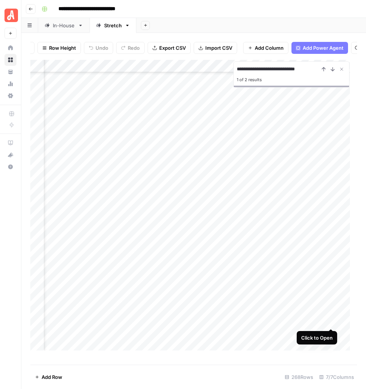
click at [328, 322] on div "Add Column" at bounding box center [193, 209] width 326 height 298
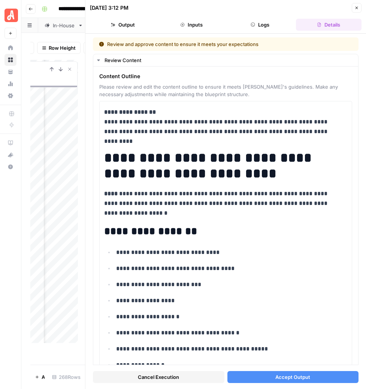
click at [317, 378] on button "Accept Output" at bounding box center [292, 377] width 131 height 12
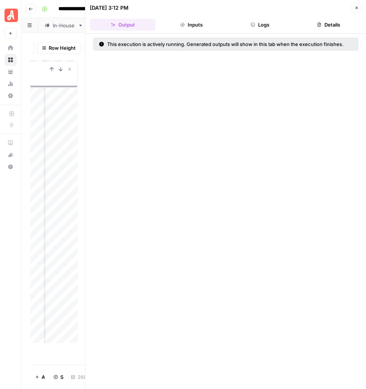
click at [355, 6] on icon "button" at bounding box center [356, 8] width 4 height 4
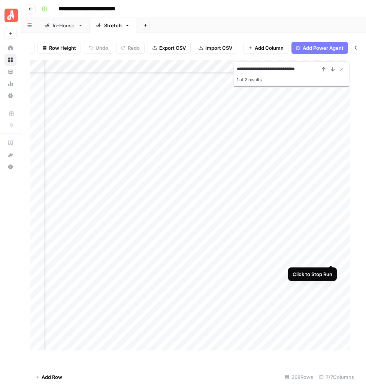
click at [330, 257] on div "Add Column" at bounding box center [193, 209] width 326 height 298
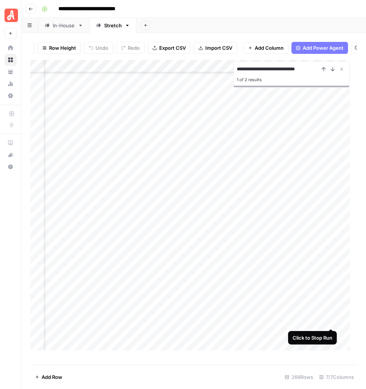
click at [332, 321] on div "Add Column" at bounding box center [193, 209] width 326 height 298
click at [196, 320] on div "Add Column" at bounding box center [193, 209] width 326 height 298
click at [205, 324] on div "Add Column" at bounding box center [193, 209] width 326 height 298
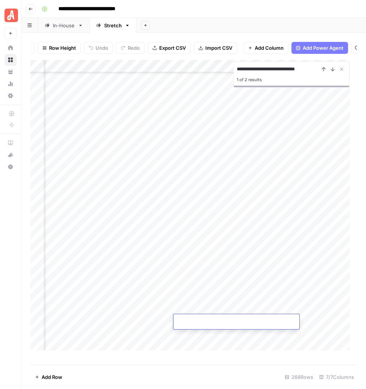
click at [201, 318] on body "**********" at bounding box center [183, 194] width 366 height 389
drag, startPoint x: 200, startPoint y: 318, endPoint x: 194, endPoint y: 324, distance: 7.9
click at [195, 324] on input at bounding box center [236, 323] width 120 height 9
click at [278, 320] on div "Add Column" at bounding box center [193, 209] width 326 height 298
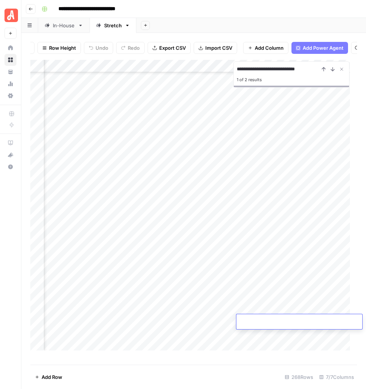
type input "**********"
click at [255, 374] on footer "Add Row 268 Rows 7/7 Columns" at bounding box center [193, 377] width 326 height 24
click at [284, 258] on div "Add Column" at bounding box center [193, 209] width 326 height 298
click at [277, 257] on div "Add Column" at bounding box center [193, 209] width 326 height 298
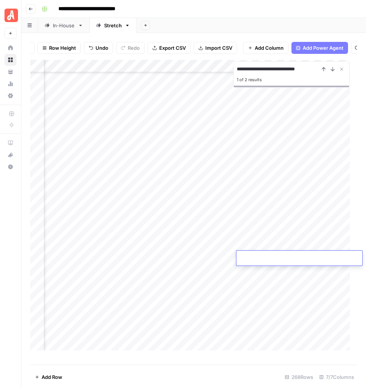
type input "**********"
click at [241, 380] on footer "Add Row 268 Rows 7/7 Columns" at bounding box center [193, 377] width 326 height 24
click at [306, 74] on input "**********" at bounding box center [278, 69] width 82 height 9
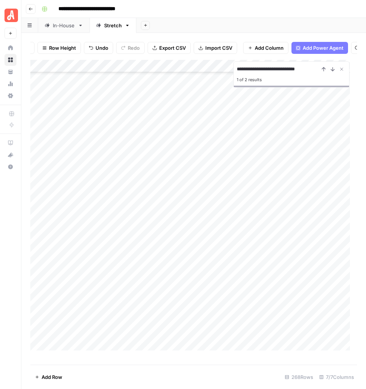
click at [306, 74] on input "**********" at bounding box center [278, 69] width 82 height 9
paste input
type input "**********"
click at [333, 72] on icon "Next Result" at bounding box center [332, 69] width 6 height 6
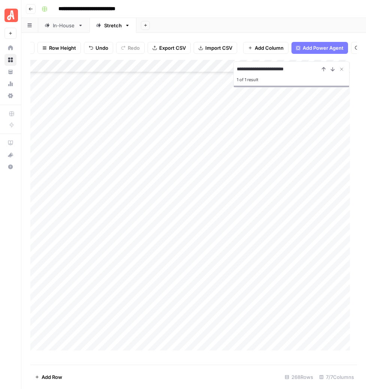
scroll to position [2301, 0]
click at [230, 304] on div "Add Column" at bounding box center [193, 209] width 326 height 298
click at [222, 305] on div "Add Column" at bounding box center [193, 209] width 326 height 298
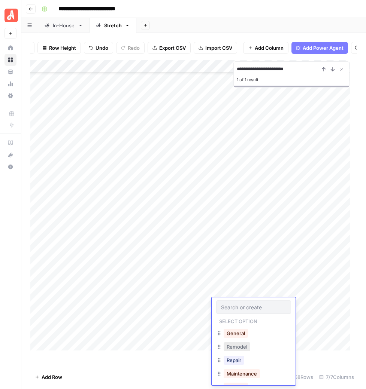
click at [231, 347] on button "Remodel" at bounding box center [236, 346] width 27 height 9
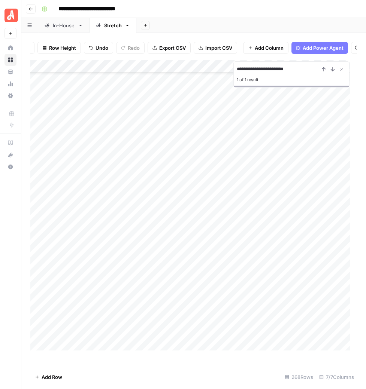
click at [324, 303] on div "Add Column" at bounding box center [193, 209] width 326 height 298
click at [202, 303] on div "Add Column" at bounding box center [193, 209] width 326 height 298
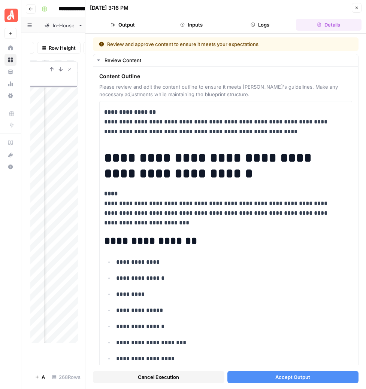
click at [327, 378] on button "Accept Output" at bounding box center [292, 377] width 131 height 12
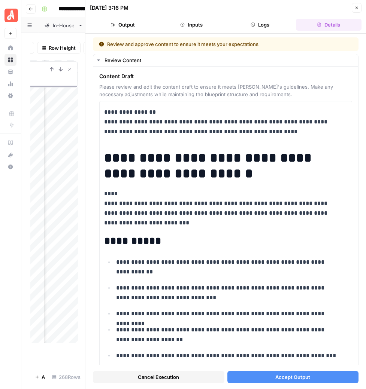
click at [356, 10] on button "Close" at bounding box center [356, 8] width 10 height 10
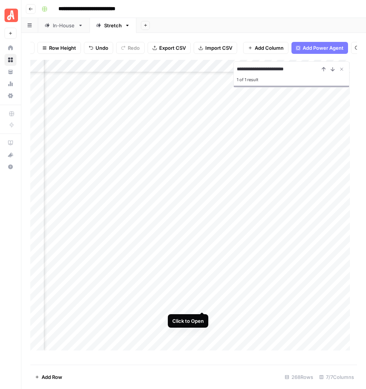
click at [204, 304] on div "Add Column" at bounding box center [193, 209] width 326 height 298
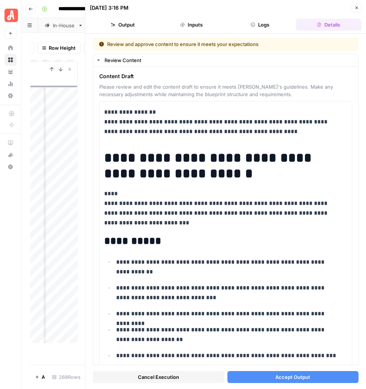
click at [275, 375] on span "Accept Output" at bounding box center [292, 377] width 35 height 7
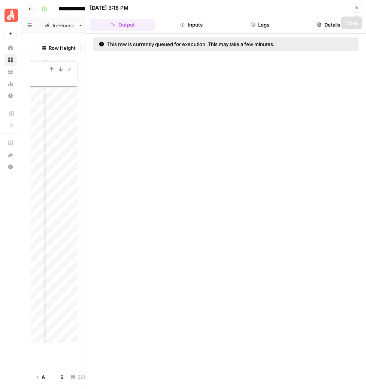
click at [353, 10] on button "Close" at bounding box center [356, 8] width 10 height 10
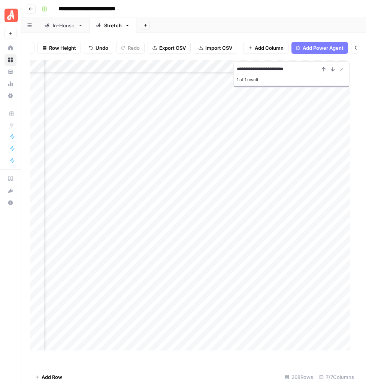
click at [319, 304] on div "Add Column" at bounding box center [193, 209] width 326 height 298
click at [271, 305] on div "Add Column" at bounding box center [193, 209] width 326 height 298
click at [342, 72] on icon "Close Search" at bounding box center [341, 69] width 6 height 6
